Goal: Find specific fact: Find specific fact

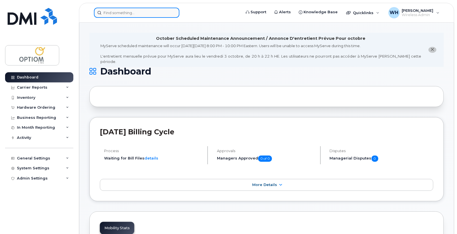
click at [140, 11] on input at bounding box center [136, 13] width 85 height 10
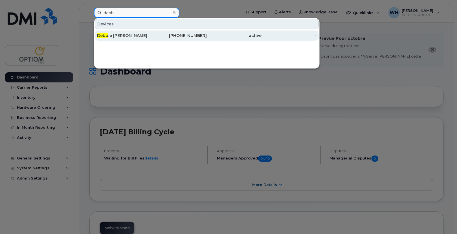
type input "debb"
click at [135, 36] on div "Debb ie [PERSON_NAME]" at bounding box center [124, 36] width 55 height 6
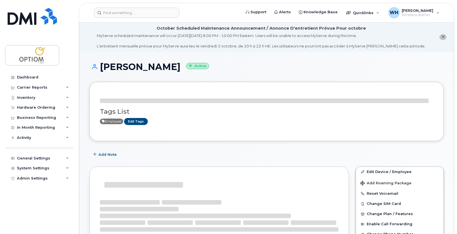
click at [125, 109] on h3 "Tags List" at bounding box center [266, 111] width 333 height 7
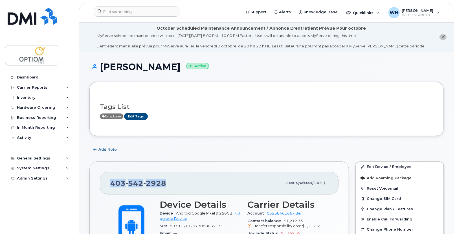
drag, startPoint x: 111, startPoint y: 181, endPoint x: 165, endPoint y: 180, distance: 54.7
click at [165, 180] on div "403 542 2928" at bounding box center [196, 183] width 172 height 12
copy span "403 542 2928"
